Goal: Transaction & Acquisition: Obtain resource

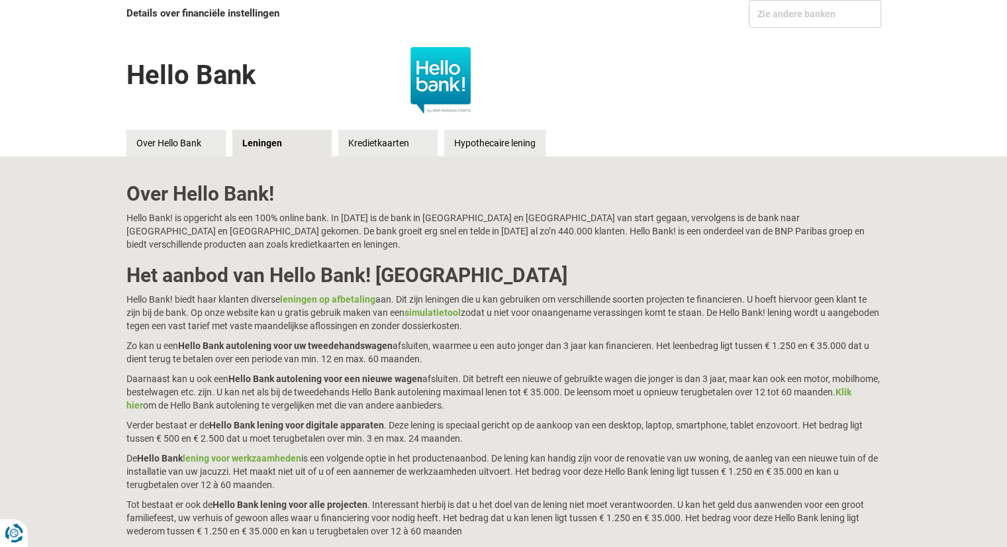
scroll to position [132, 0]
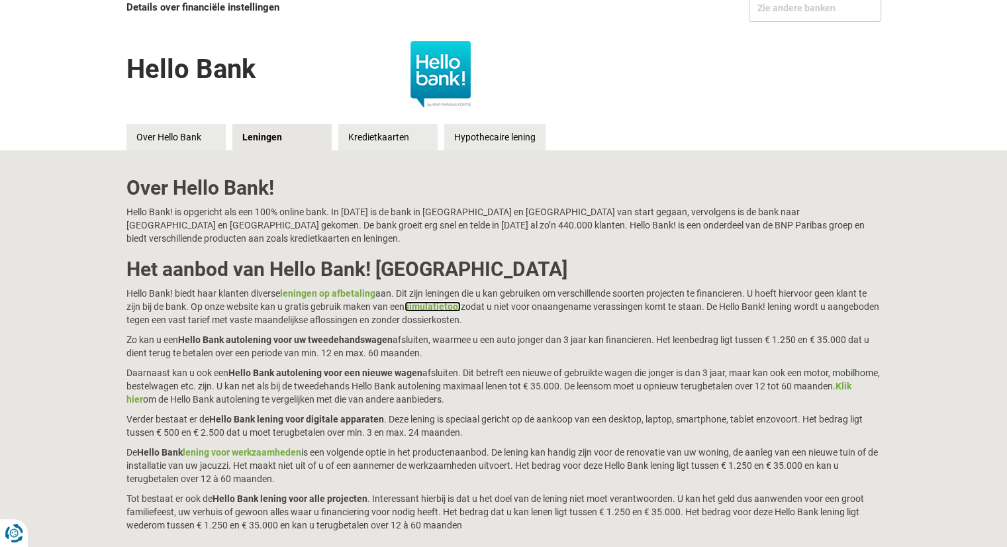
click at [446, 301] on link "simulatietool" at bounding box center [432, 306] width 56 height 11
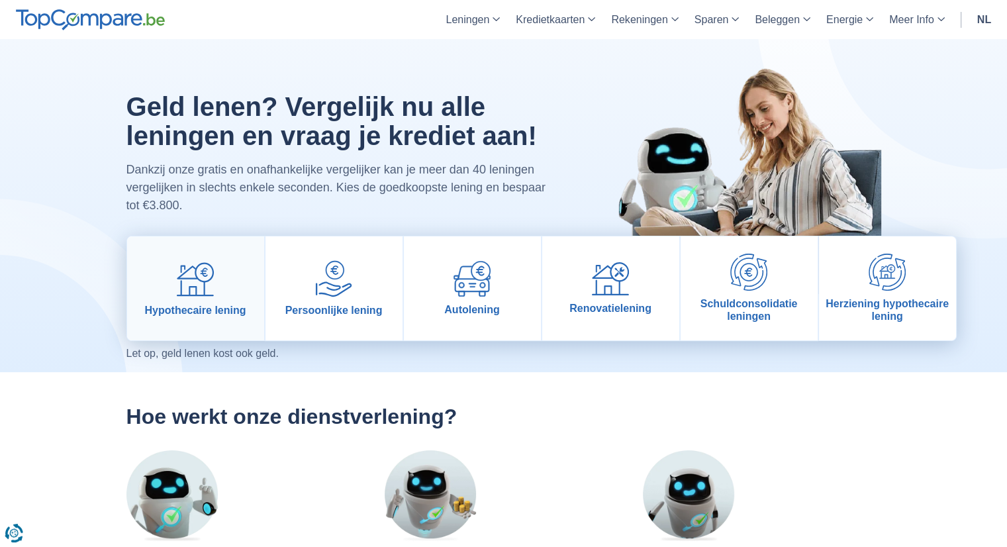
click at [200, 284] on img at bounding box center [195, 278] width 37 height 37
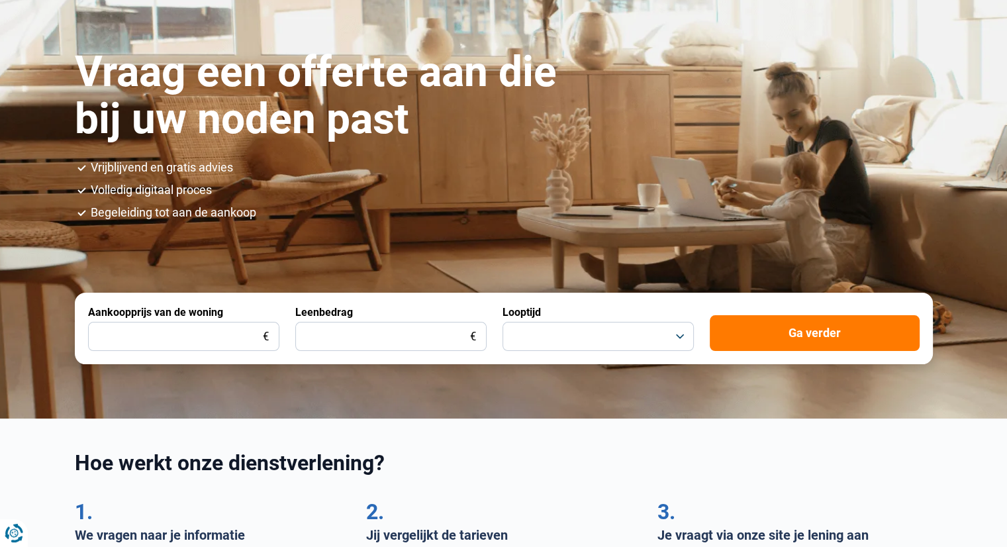
scroll to position [132, 0]
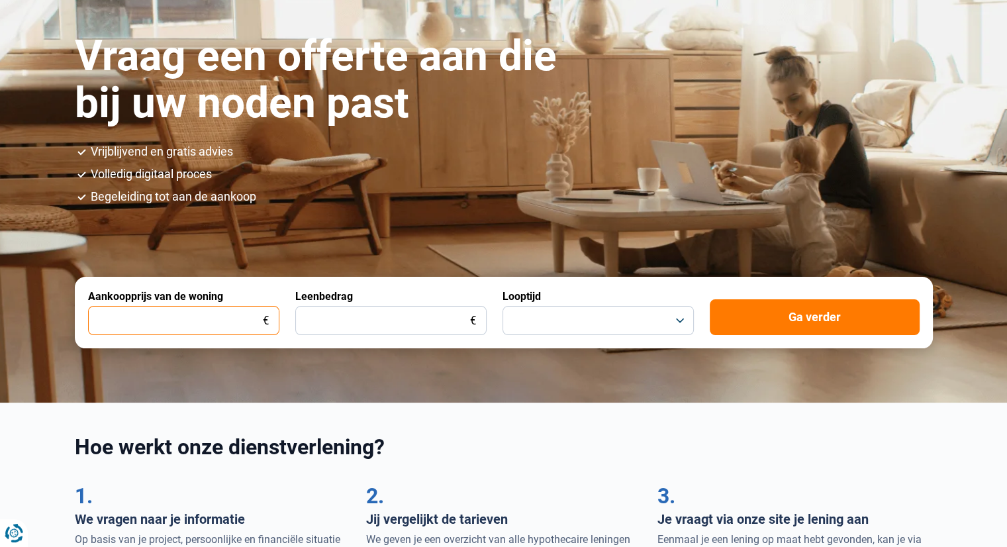
click at [193, 322] on input "Aankoopprijs van de woning" at bounding box center [183, 320] width 191 height 29
type input "555.222"
click at [336, 314] on input "Leenbedrag" at bounding box center [390, 320] width 191 height 29
type input "443.000"
click at [554, 322] on button "button" at bounding box center [597, 320] width 191 height 29
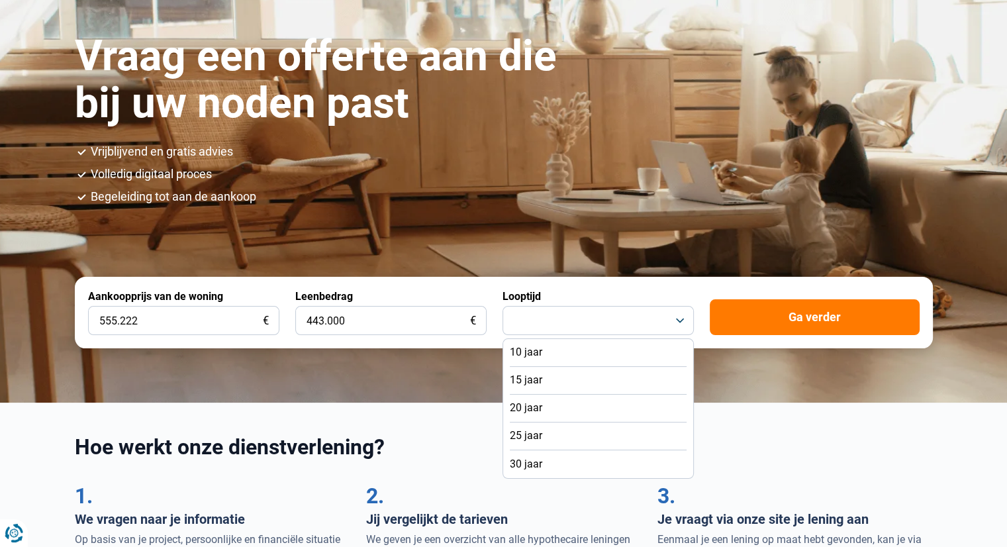
click at [527, 438] on span "25 jaar" at bounding box center [526, 435] width 32 height 15
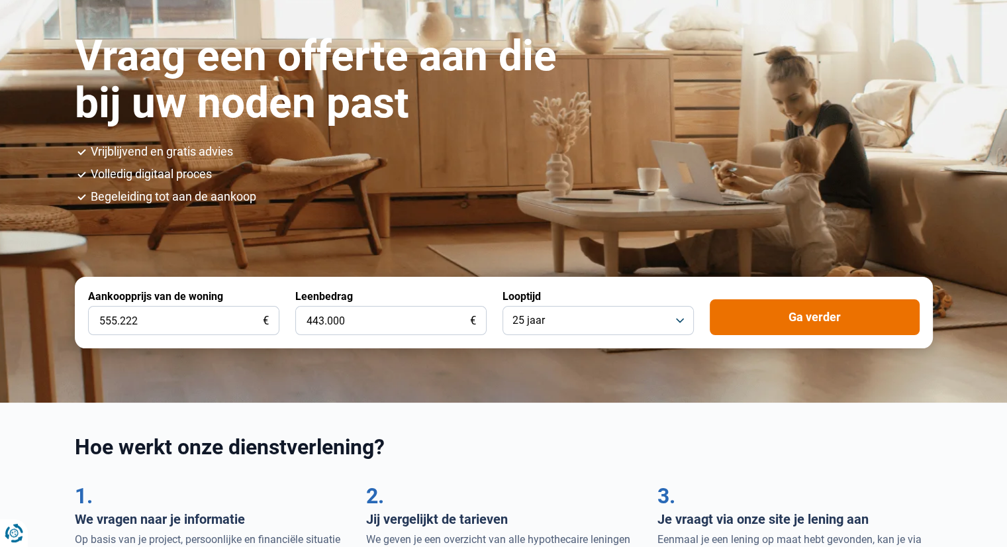
click at [804, 320] on button "Ga verder" at bounding box center [815, 317] width 210 height 36
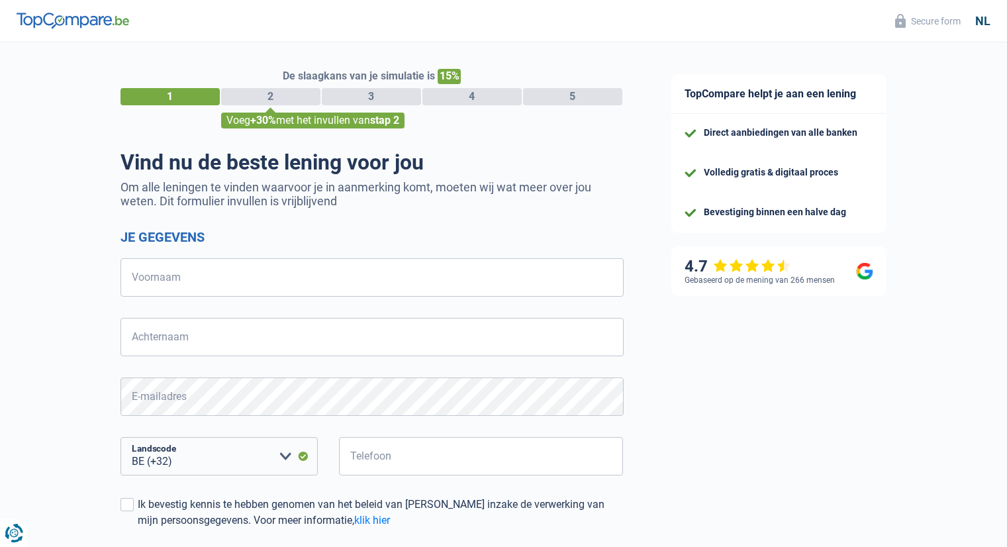
select select "32"
click at [175, 283] on input "Voornaam" at bounding box center [371, 277] width 503 height 38
type input "jeroen"
click at [165, 342] on input "Achternaam" at bounding box center [371, 337] width 503 height 38
type input "hamaekers"
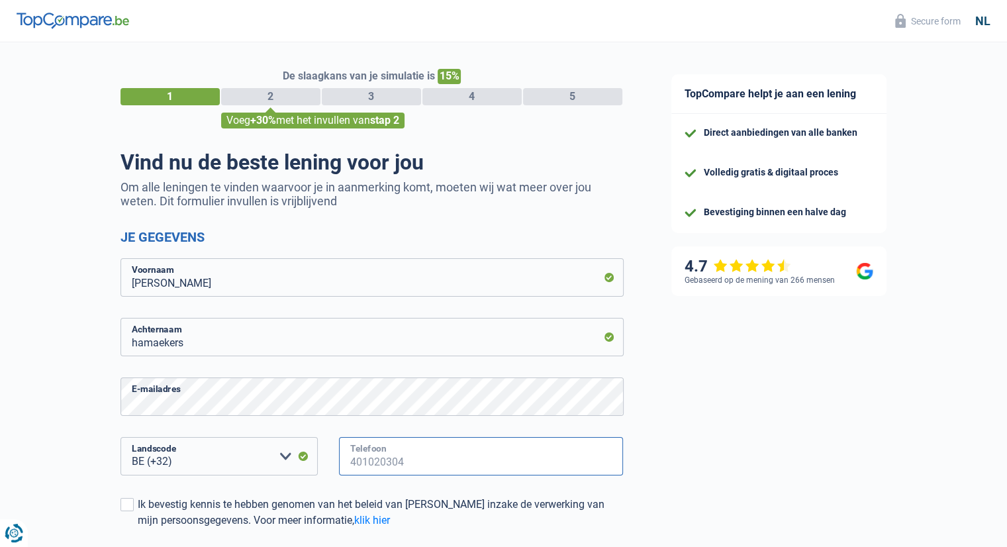
click at [371, 454] on input "Telefoon" at bounding box center [481, 456] width 285 height 38
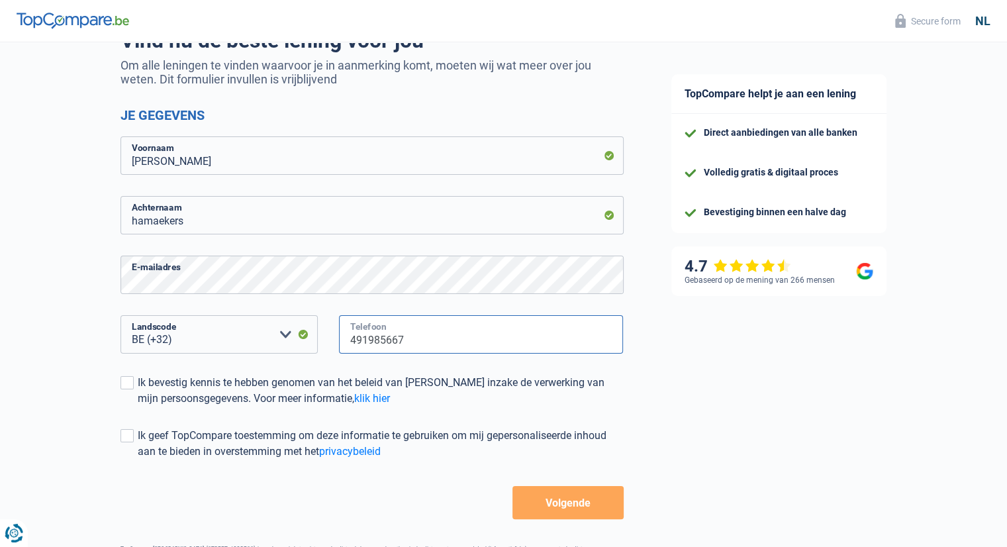
scroll to position [132, 0]
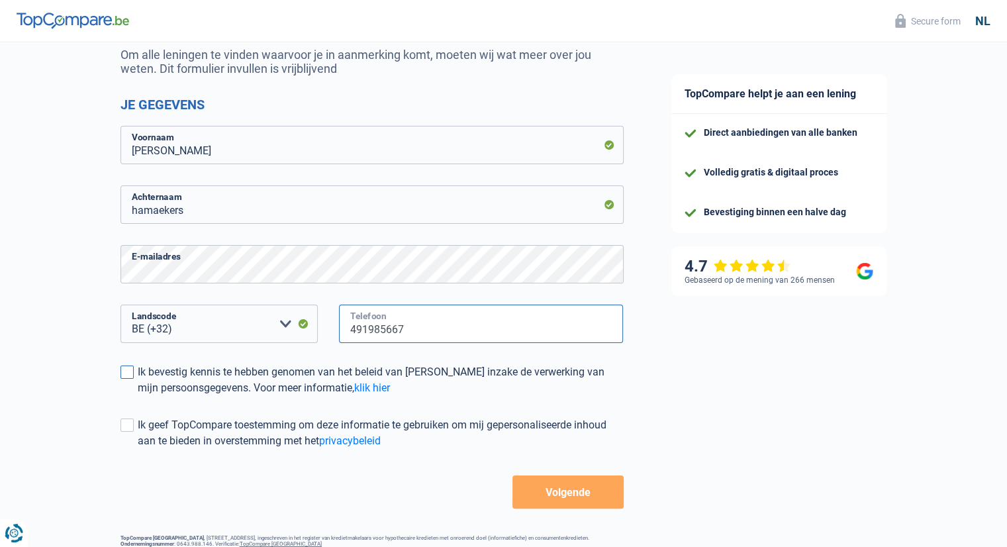
type input "491985667"
click at [130, 374] on span at bounding box center [126, 371] width 13 height 13
click at [138, 396] on input "Ik bevestig kennis te hebben genomen van het beleid van TopCompare inzake de ve…" at bounding box center [138, 396] width 0 height 0
click at [546, 487] on button "Volgende" at bounding box center [567, 491] width 111 height 33
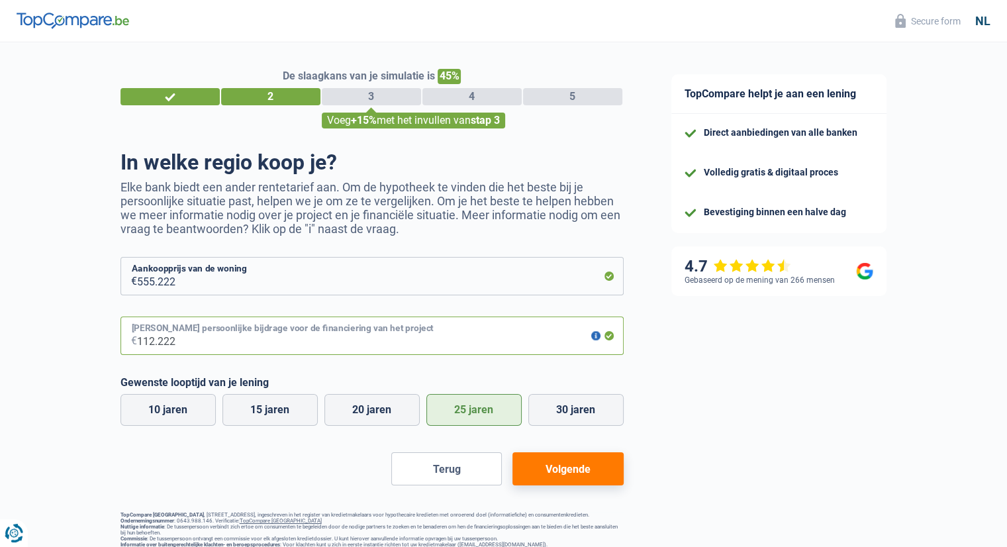
click at [252, 342] on input "112.222" at bounding box center [380, 335] width 487 height 38
click at [595, 339] on button "button" at bounding box center [595, 335] width 9 height 9
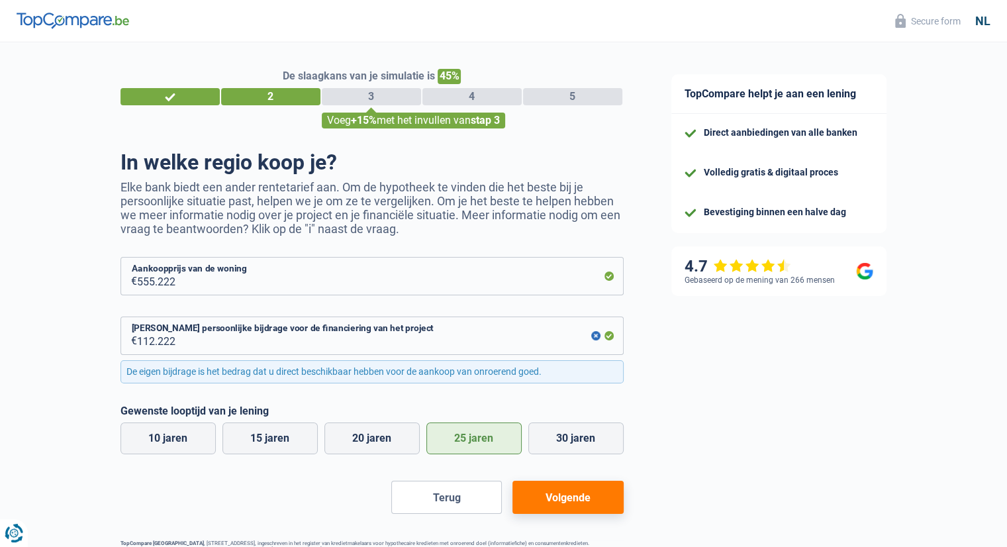
click at [567, 493] on button "Volgende" at bounding box center [567, 497] width 111 height 33
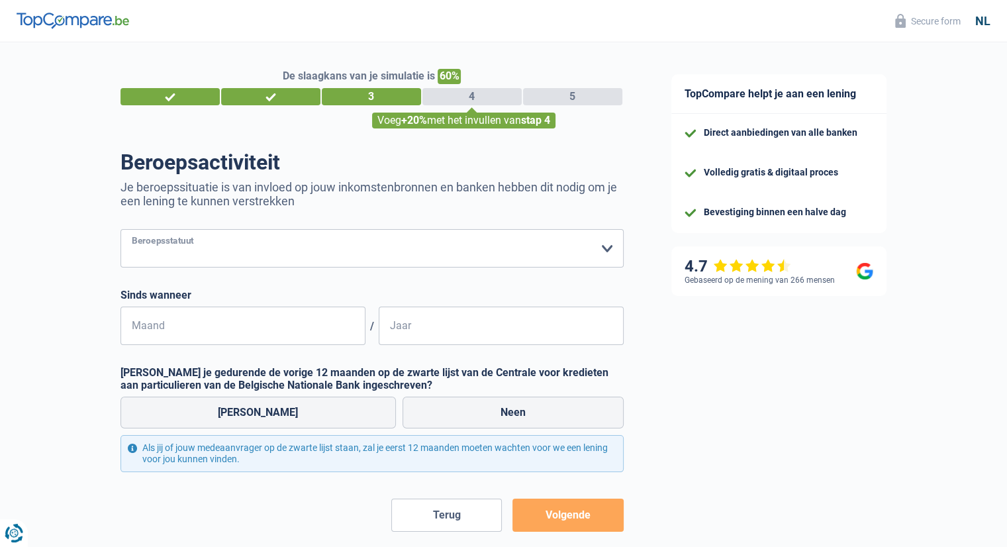
click at [295, 248] on select "Arbeider Bediende (privésector) Ambtenaar (overheidssector) Invalide Zelfstandi…" at bounding box center [371, 248] width 503 height 38
select select "privateEmployee"
click at [120, 230] on select "Arbeider Bediende (privésector) Ambtenaar (overheidssector) Invalide Zelfstandi…" at bounding box center [371, 248] width 503 height 38
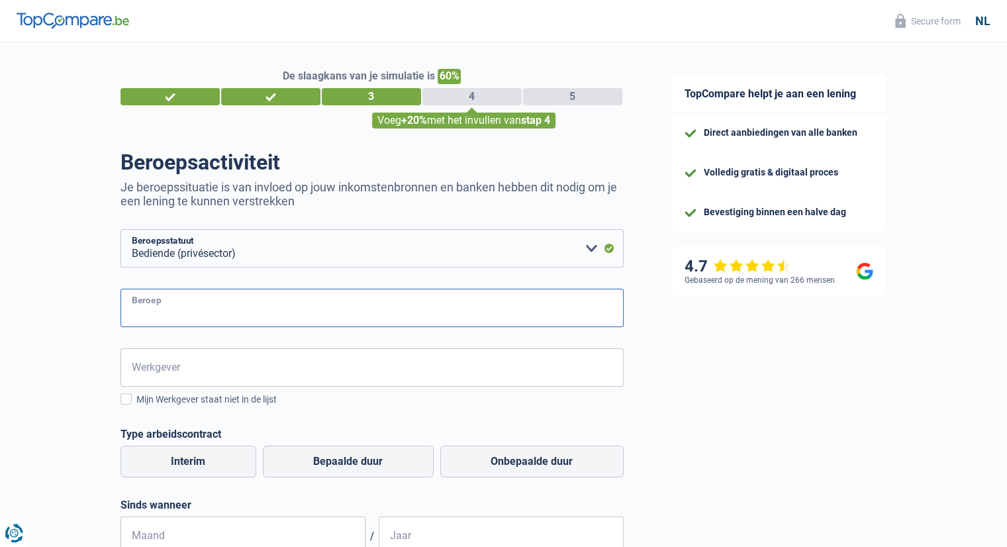
click at [150, 313] on input "Beroep" at bounding box center [371, 308] width 503 height 38
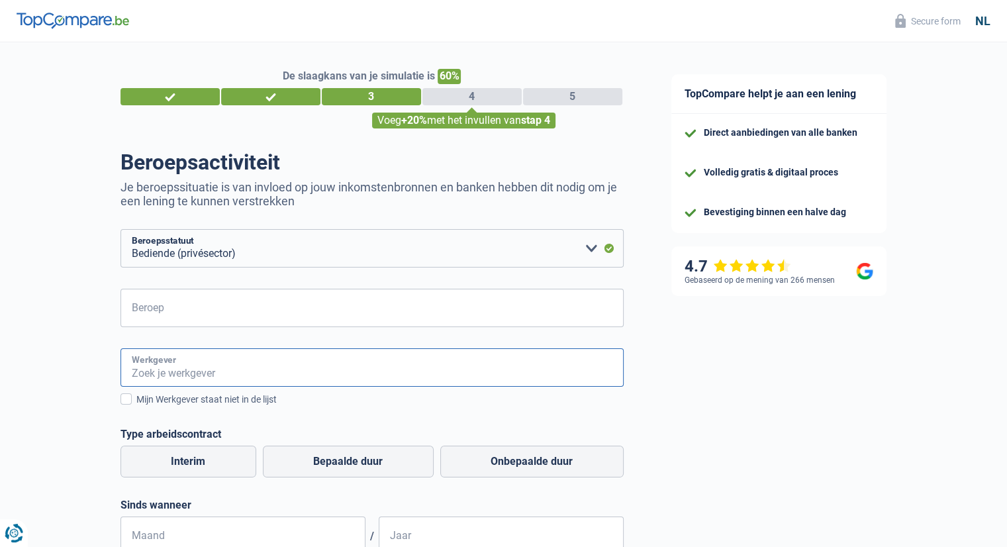
click at [177, 369] on input "Werkgever" at bounding box center [371, 367] width 503 height 38
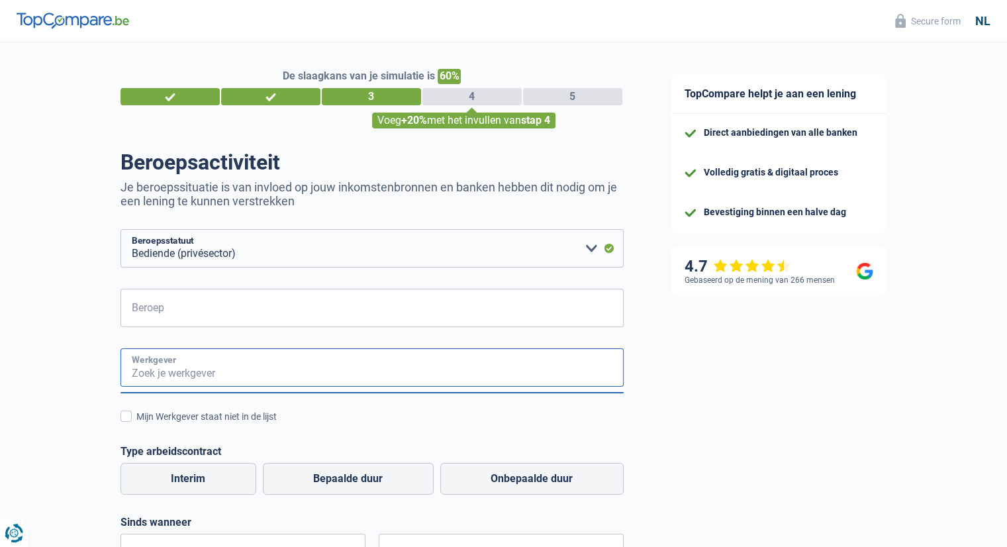
click at [178, 379] on input "Werkgever" at bounding box center [371, 367] width 503 height 38
type input "1"
click at [179, 369] on input "Werkgever" at bounding box center [371, 367] width 503 height 38
type input "k"
click at [160, 381] on input "Werkgever" at bounding box center [371, 367] width 503 height 38
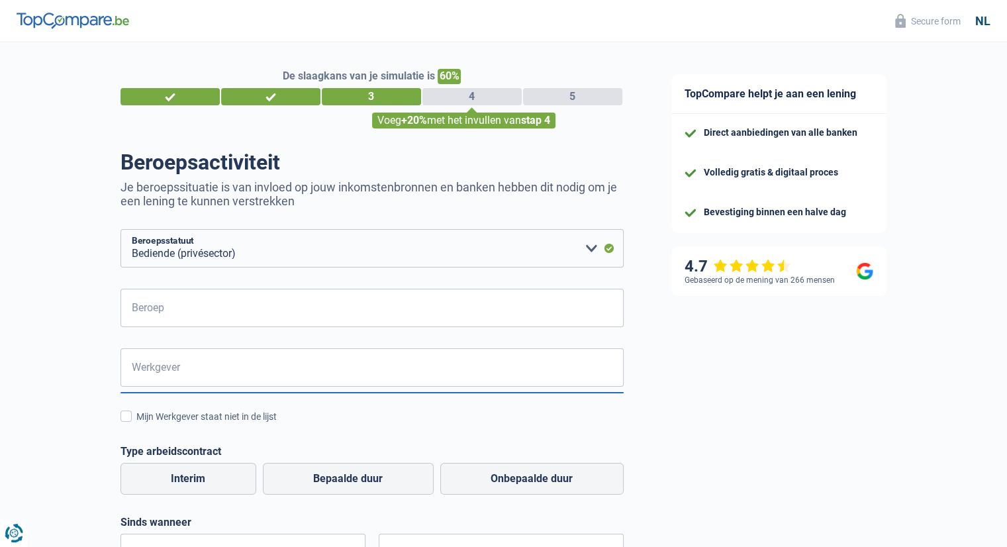
click at [160, 393] on ul at bounding box center [371, 392] width 503 height 1
click at [128, 420] on span at bounding box center [125, 415] width 11 height 11
click at [136, 424] on input "Mijn Werkgever staat niet in de lijst" at bounding box center [136, 424] width 0 height 0
